Goal: Download file/media

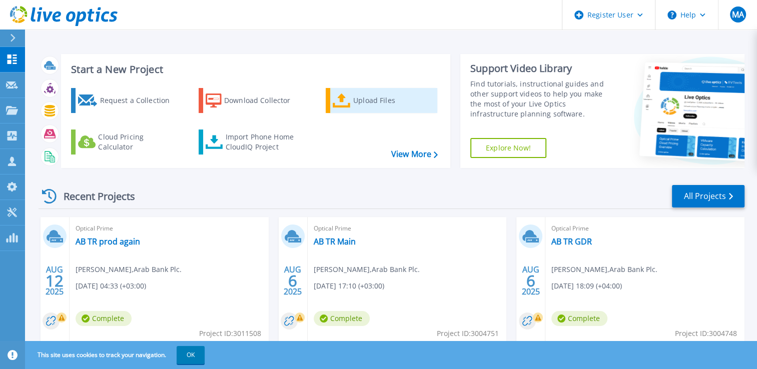
click at [385, 97] on div "Upload Files" at bounding box center [393, 101] width 80 height 20
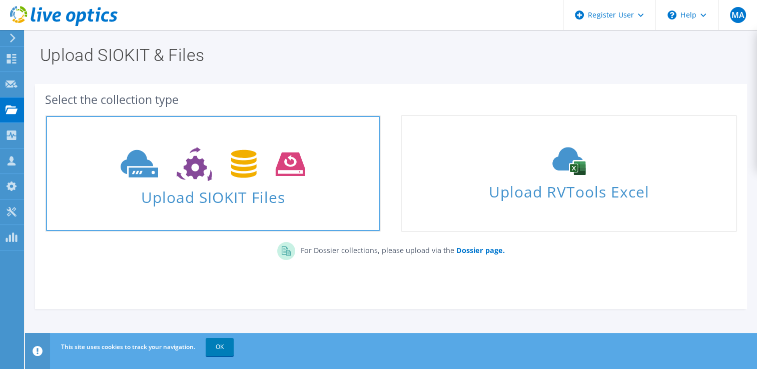
click at [245, 178] on icon at bounding box center [213, 164] width 185 height 35
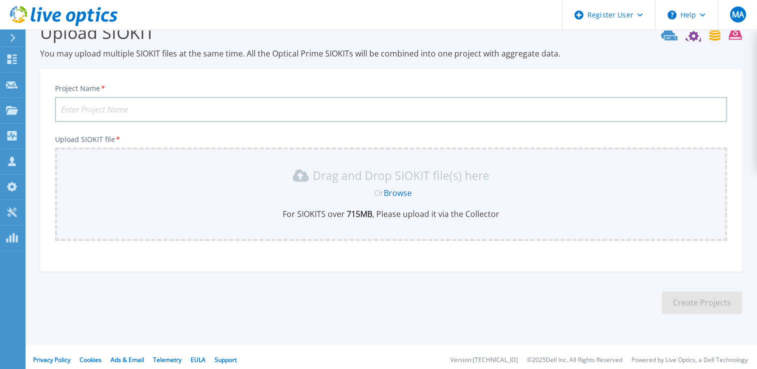
scroll to position [28, 0]
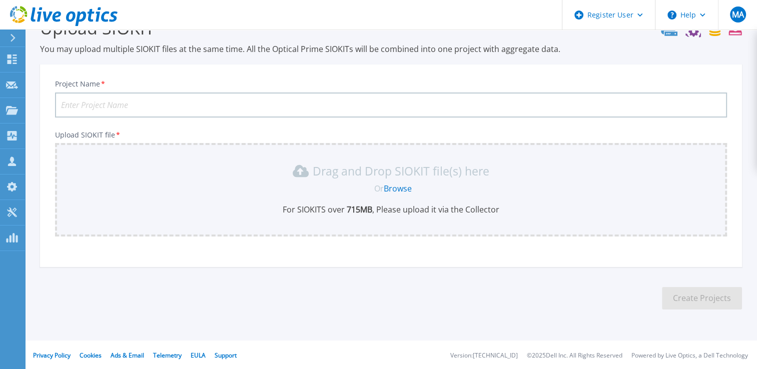
click at [150, 104] on input "Project Name *" at bounding box center [391, 105] width 672 height 25
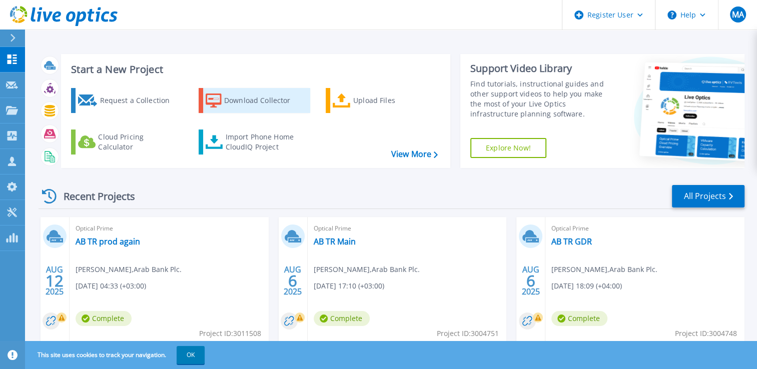
click at [259, 106] on div "Download Collector" at bounding box center [264, 101] width 80 height 20
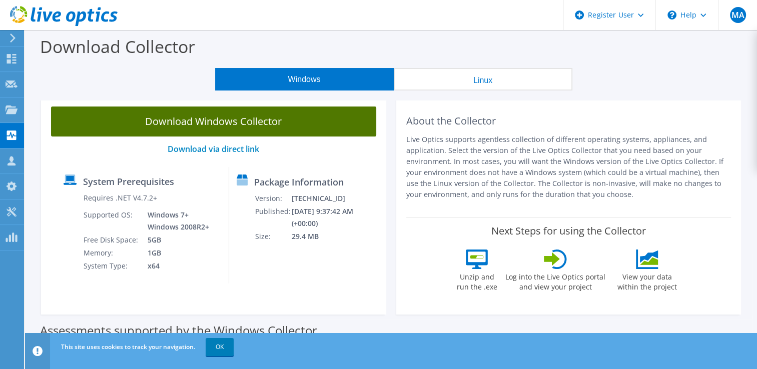
click at [255, 121] on link "Download Windows Collector" at bounding box center [213, 122] width 325 height 30
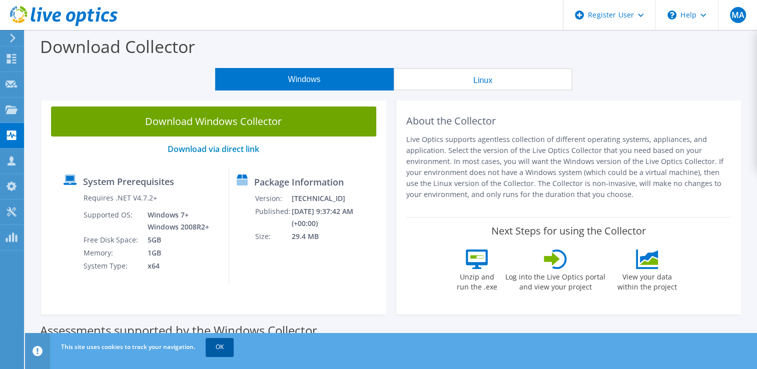
click at [227, 348] on link "OK" at bounding box center [220, 347] width 28 height 18
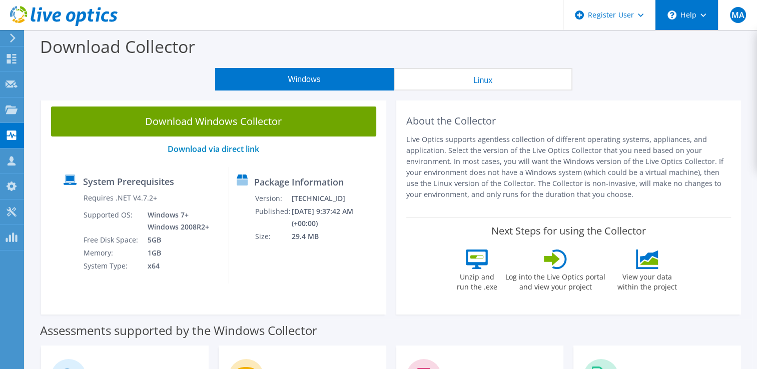
click at [682, 15] on div "\n Help" at bounding box center [686, 15] width 63 height 30
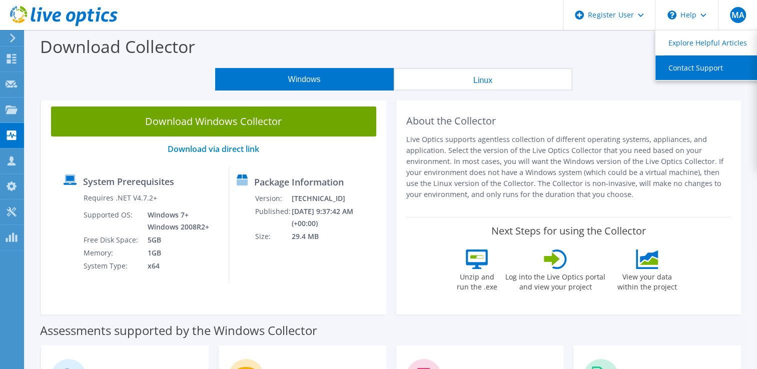
click at [686, 66] on link "Contact Support" at bounding box center [711, 68] width 112 height 25
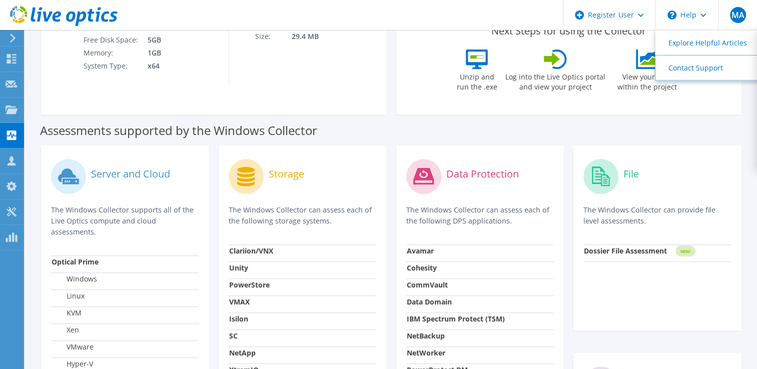
scroll to position [300, 0]
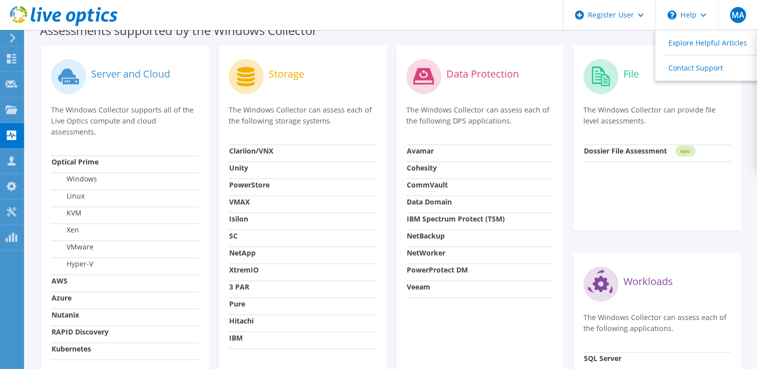
click at [250, 167] on td "Unity" at bounding box center [303, 170] width 148 height 17
click at [246, 170] on strong "Unity" at bounding box center [238, 168] width 19 height 10
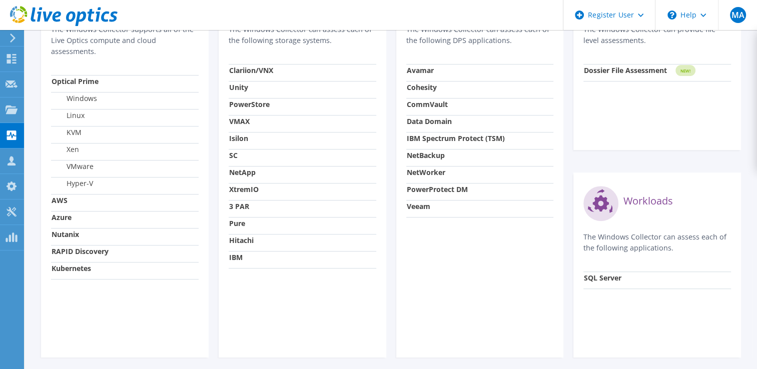
scroll to position [420, 0]
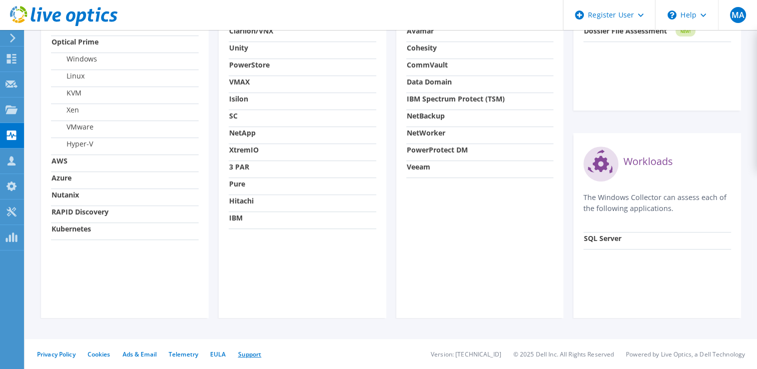
click at [249, 351] on link "Support" at bounding box center [250, 354] width 24 height 9
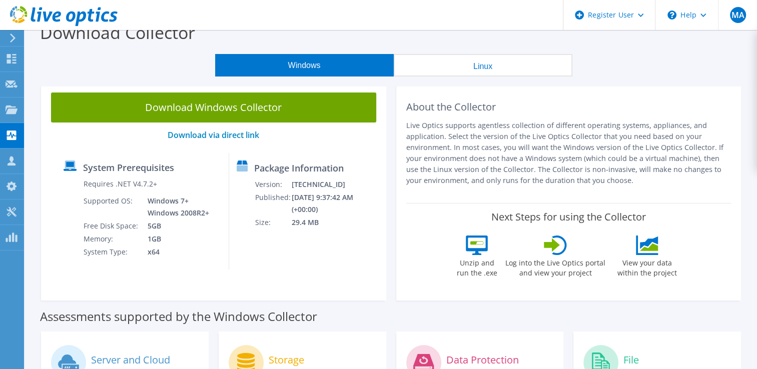
scroll to position [0, 0]
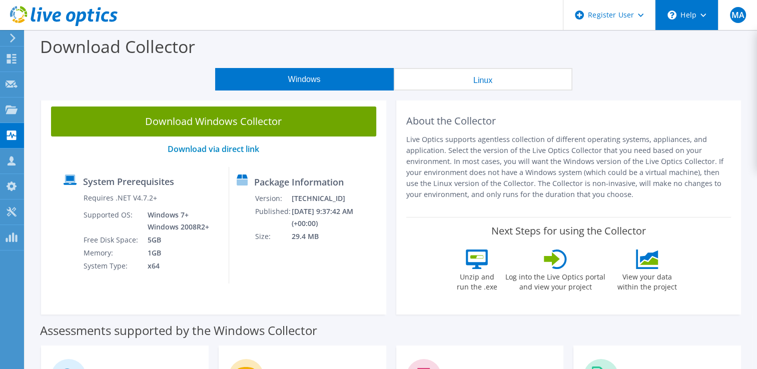
click at [682, 9] on div "\n Help" at bounding box center [686, 15] width 63 height 30
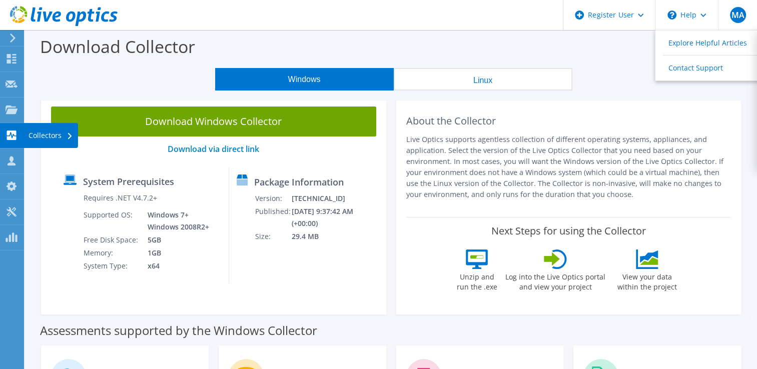
click at [37, 135] on div "Collectors" at bounding box center [51, 135] width 55 height 25
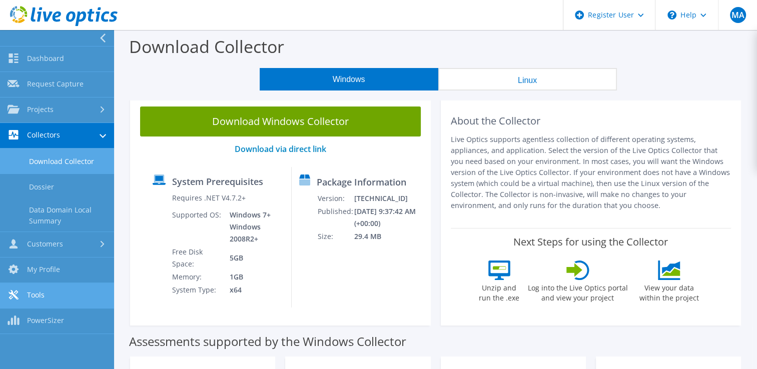
click at [61, 299] on link "Tools" at bounding box center [57, 296] width 114 height 26
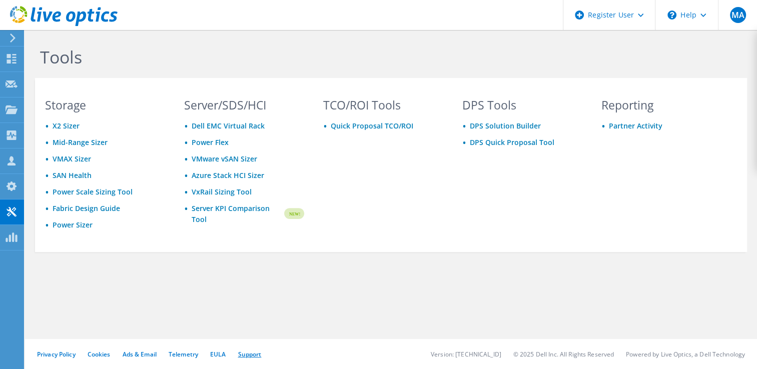
click at [260, 355] on link "Support" at bounding box center [250, 354] width 24 height 9
click at [691, 14] on div "\n Help" at bounding box center [686, 15] width 63 height 30
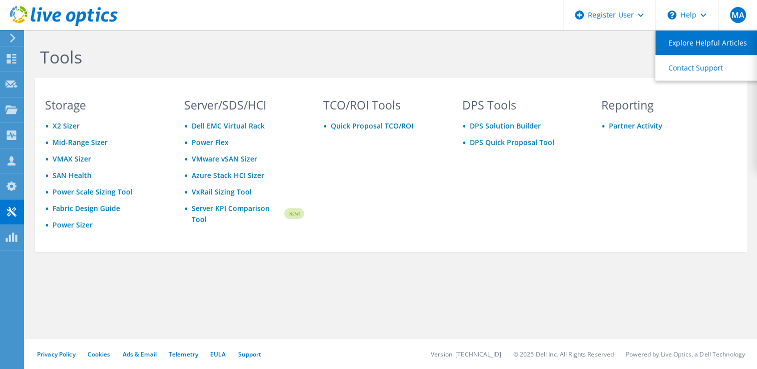
click at [694, 46] on link "Explore Helpful Articles" at bounding box center [711, 43] width 112 height 25
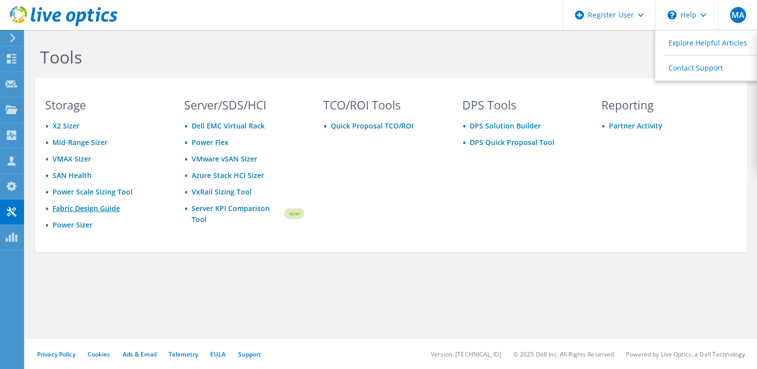
click at [95, 210] on link "Fabric Design Guide" at bounding box center [87, 209] width 68 height 10
